Goal: Find specific page/section: Find specific page/section

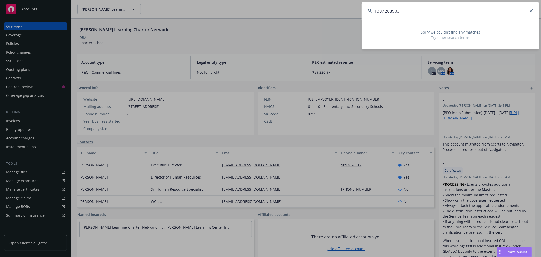
drag, startPoint x: 404, startPoint y: 13, endPoint x: 362, endPoint y: 13, distance: 41.4
click at [362, 13] on input "1387288903" at bounding box center [451, 11] width 178 height 18
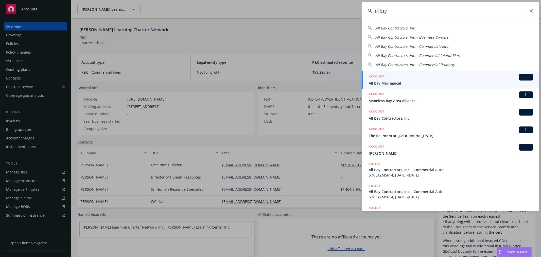
type input "all bay"
click at [405, 83] on span "All Bay Mechanical" at bounding box center [451, 82] width 164 height 5
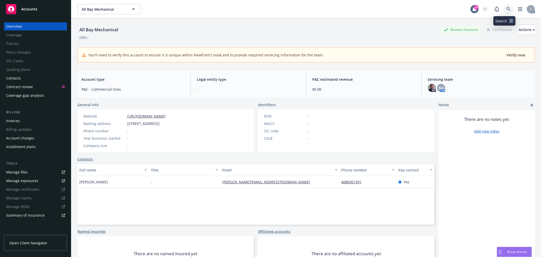
click at [507, 10] on icon at bounding box center [509, 9] width 5 height 5
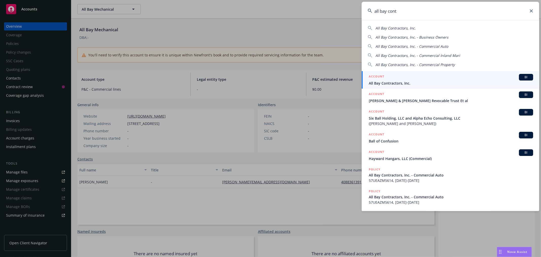
type input "all bay cont"
click at [419, 84] on span "All Bay Contractors, Inc." at bounding box center [451, 82] width 164 height 5
